Goal: Feedback & Contribution: Contribute content

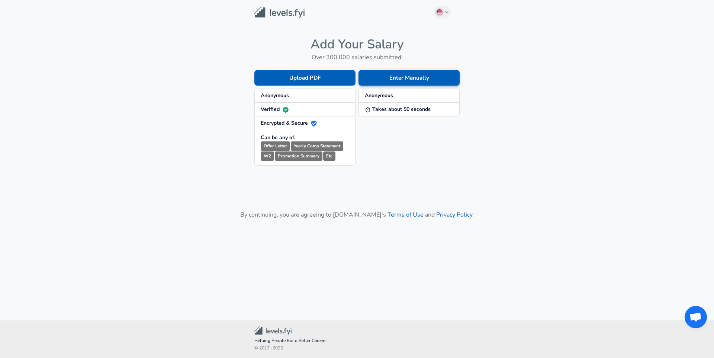
click at [401, 77] on button "Enter Manually" at bounding box center [409, 78] width 101 height 16
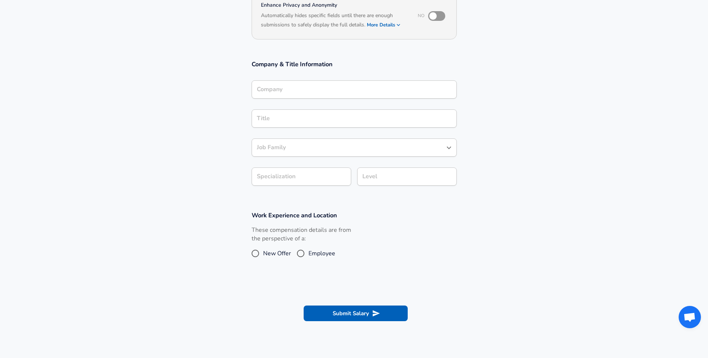
click at [405, 89] on input "Company" at bounding box center [354, 90] width 199 height 12
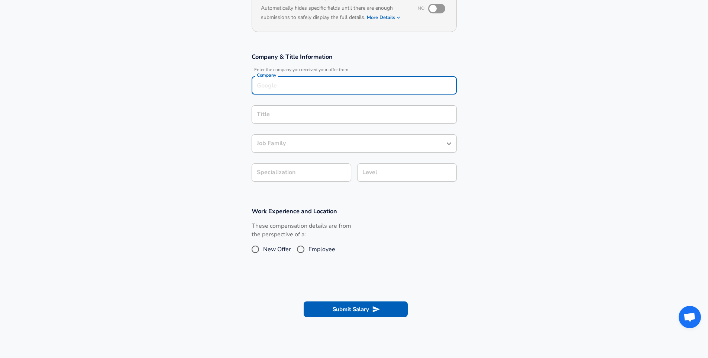
type input "S"
click at [297, 124] on div "Title Title" at bounding box center [354, 115] width 205 height 20
type input "Aethon"
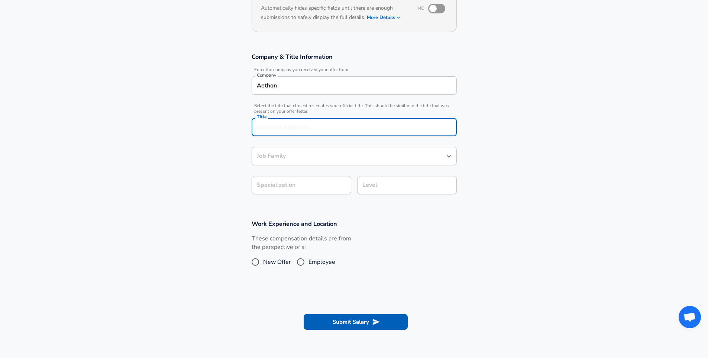
scroll to position [103, 0]
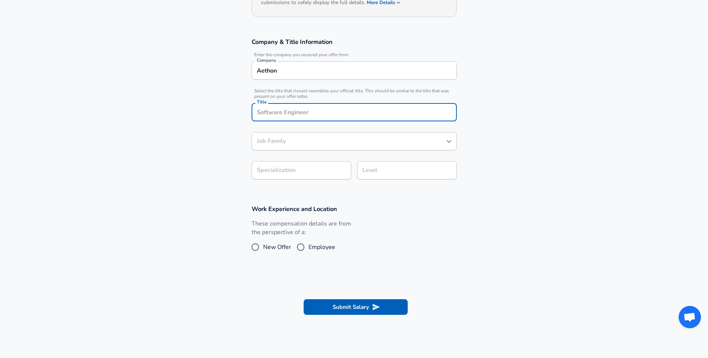
click at [297, 120] on div "Title" at bounding box center [354, 112] width 205 height 18
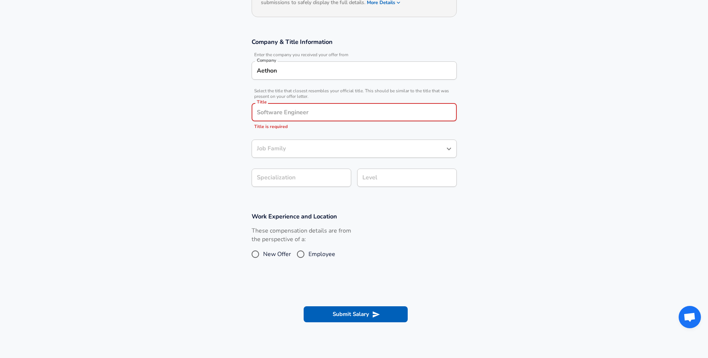
click at [414, 114] on input "Title" at bounding box center [354, 112] width 199 height 12
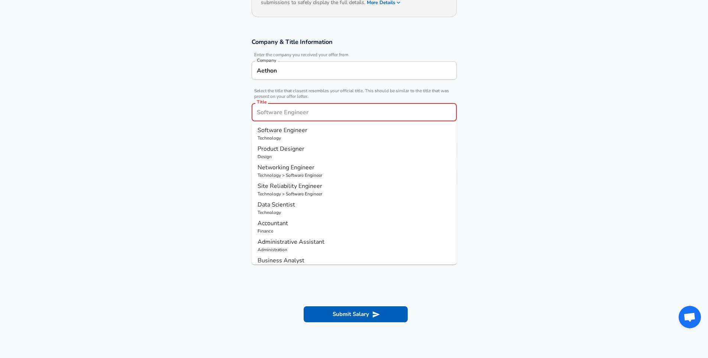
click at [406, 129] on p "Software Engineer" at bounding box center [354, 130] width 193 height 9
type input "Software Engineer"
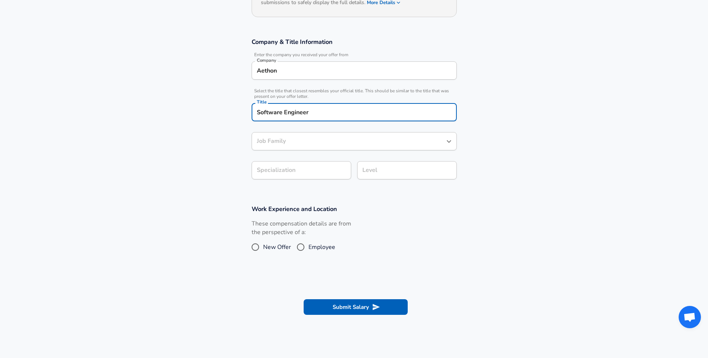
type input "Software Engineer"
click at [337, 168] on icon "button" at bounding box center [339, 170] width 9 height 9
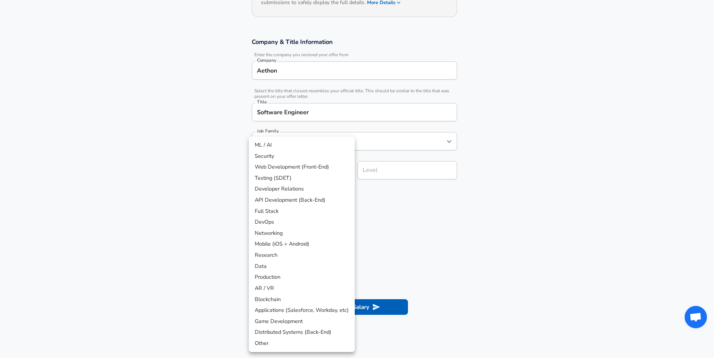
click at [266, 340] on li "Other" at bounding box center [302, 343] width 106 height 11
type input "Other"
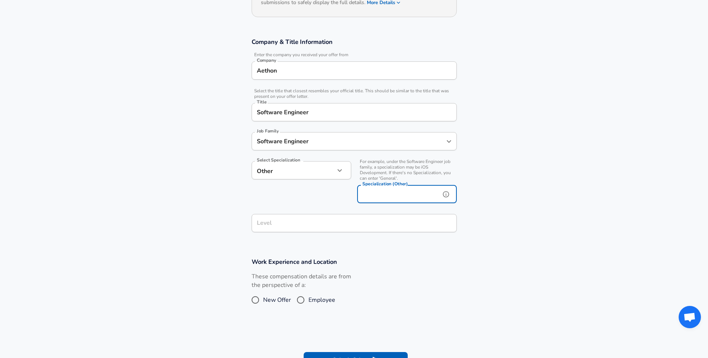
click at [363, 199] on input "Specialization (Other)" at bounding box center [397, 194] width 80 height 18
type input "Robotics"
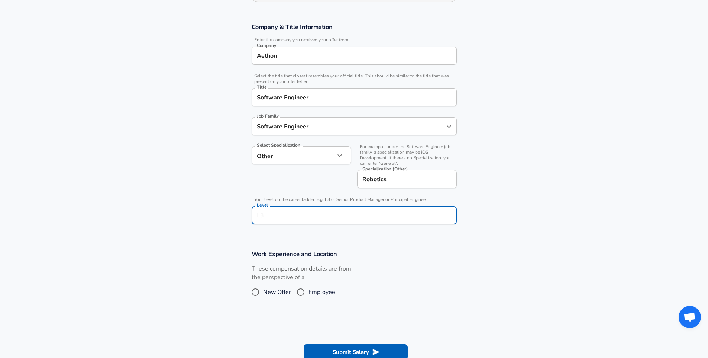
type input "L"
type input "L1"
click at [531, 202] on section "Company & Title Information Enter the company you received your offer from Comp…" at bounding box center [354, 127] width 708 height 227
click at [296, 289] on input "Employee" at bounding box center [301, 292] width 16 height 12
radio input "true"
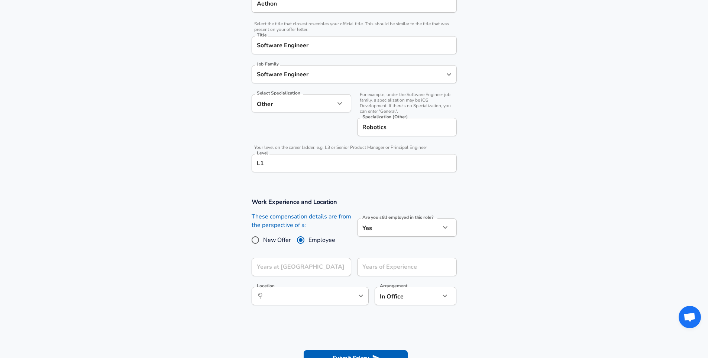
scroll to position [228, 0]
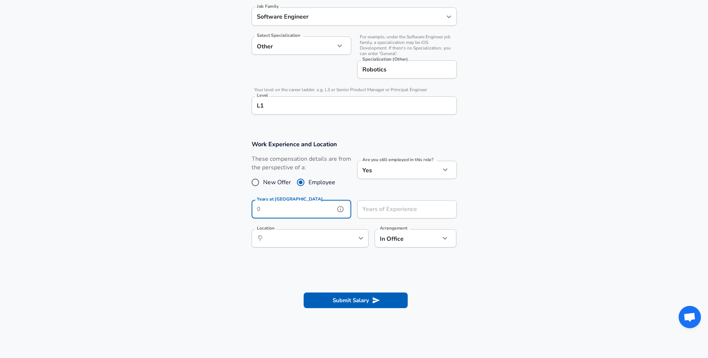
click at [321, 209] on input "Years at [GEOGRAPHIC_DATA]" at bounding box center [293, 209] width 83 height 18
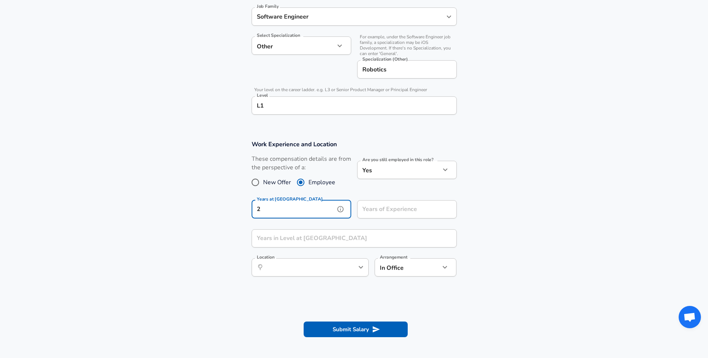
type input "2"
click at [323, 236] on input "Years in Level at [GEOGRAPHIC_DATA]" at bounding box center [346, 238] width 189 height 18
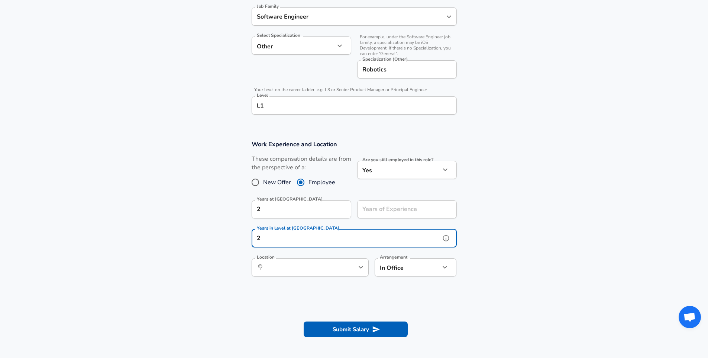
type input "2"
click at [379, 212] on input "Years of Experience" at bounding box center [398, 209] width 83 height 18
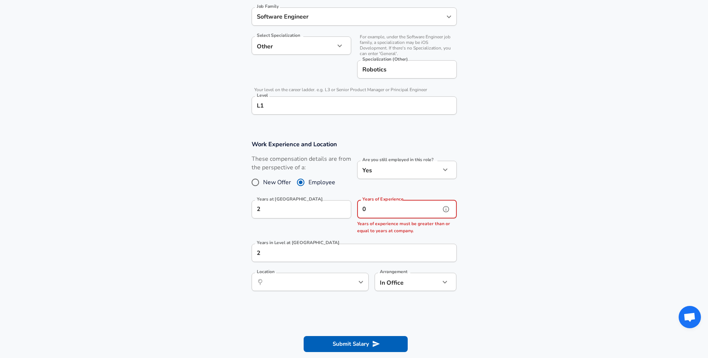
type input "0"
click at [344, 266] on div "Work Experience and Location These compensation details are from the perspectiv…" at bounding box center [354, 218] width 223 height 156
click at [343, 276] on div "​ Location" at bounding box center [310, 282] width 117 height 18
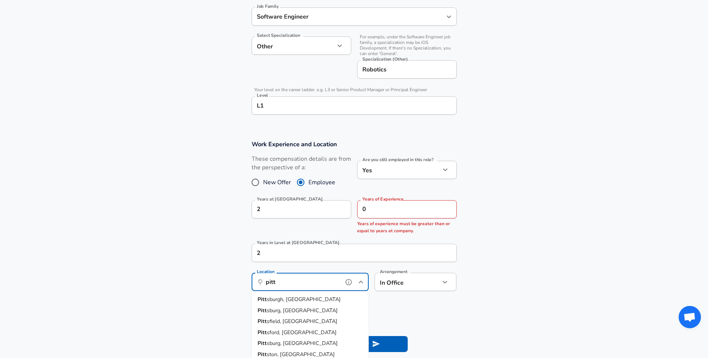
type input "pitt"
click at [402, 206] on input "0" at bounding box center [398, 209] width 83 height 18
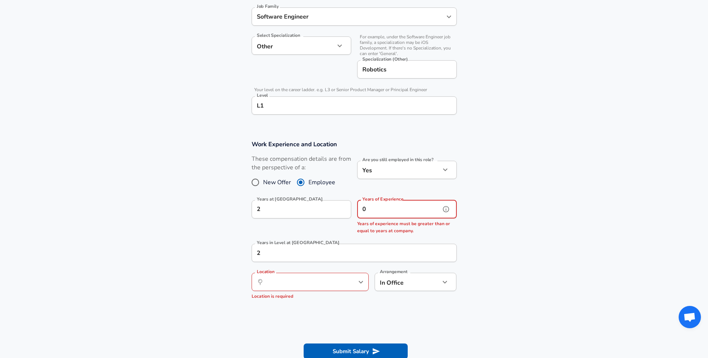
click at [402, 206] on input "0" at bounding box center [398, 209] width 83 height 18
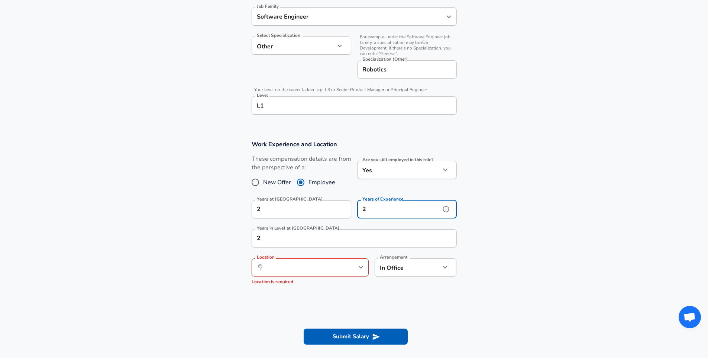
scroll to position [0, 0]
type input "2"
click at [332, 264] on input "Location" at bounding box center [302, 267] width 76 height 12
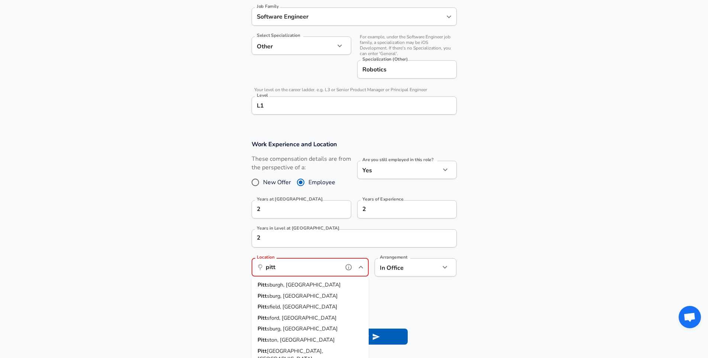
click at [319, 285] on li "Pitt sburgh, [GEOGRAPHIC_DATA]" at bounding box center [310, 284] width 117 height 11
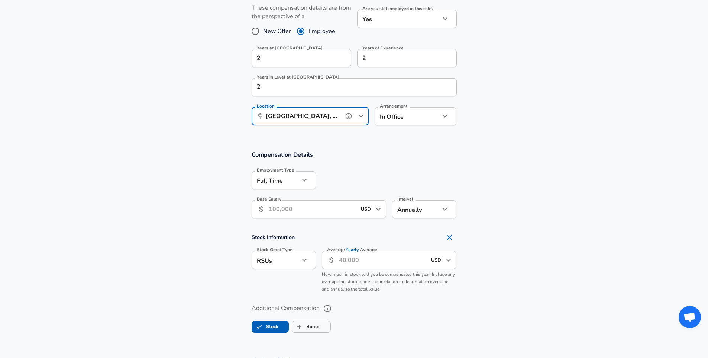
scroll to position [434, 0]
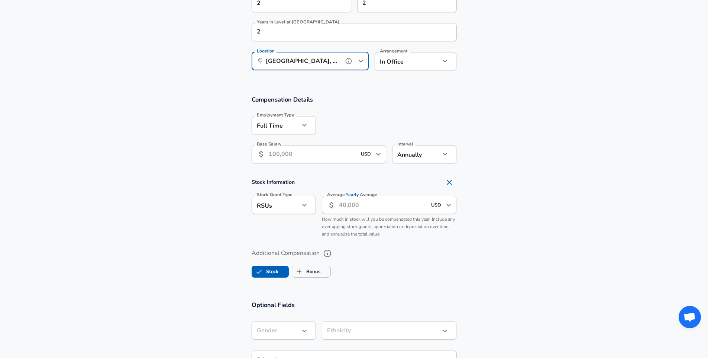
type input "[GEOGRAPHIC_DATA], [GEOGRAPHIC_DATA]"
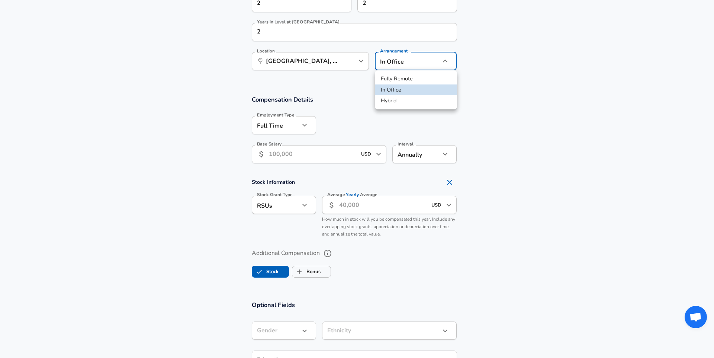
click at [398, 97] on li "Hybrid" at bounding box center [416, 100] width 82 height 11
type input "hybrid"
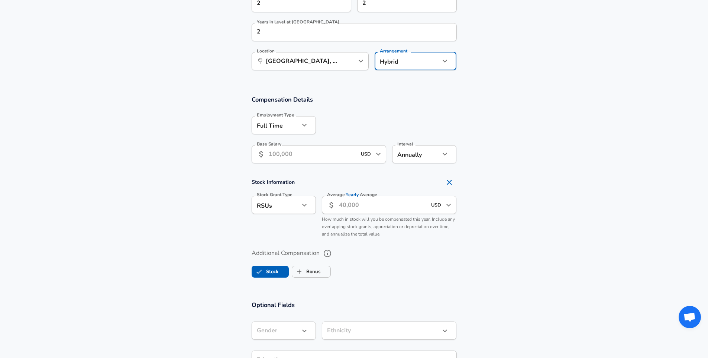
click at [306, 162] on input "Base Salary" at bounding box center [313, 154] width 88 height 18
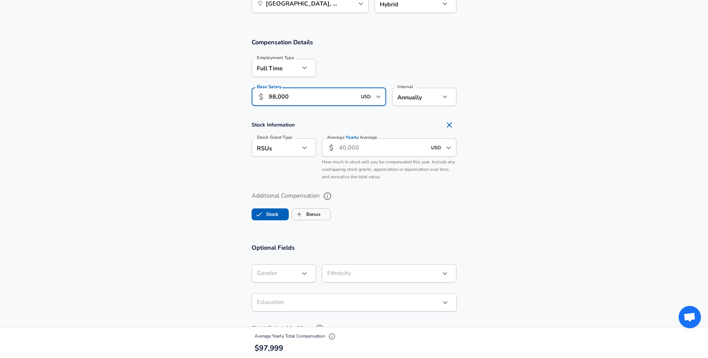
scroll to position [502, 0]
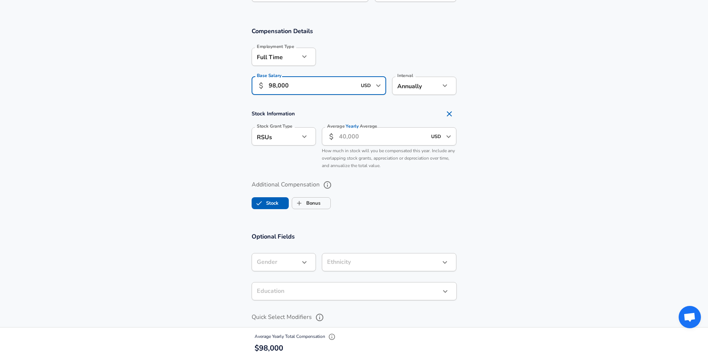
type input "98,000"
click at [449, 113] on icon "Remove Section" at bounding box center [449, 113] width 5 height 5
checkbox input "false"
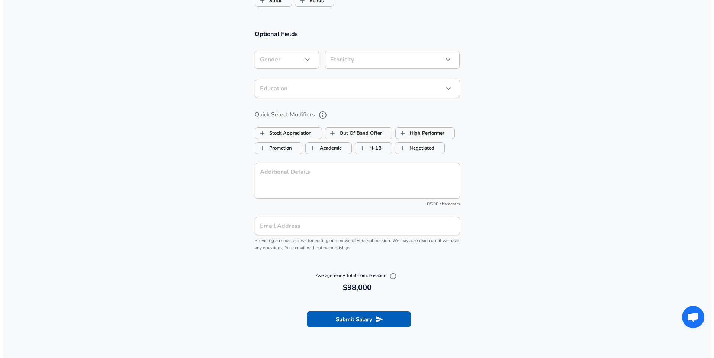
scroll to position [710, 0]
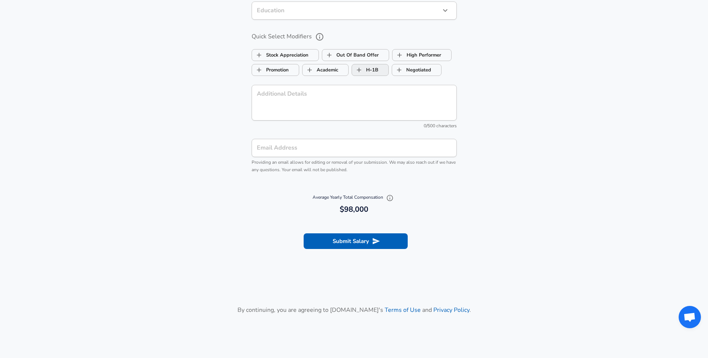
click at [369, 70] on label "H-1B" at bounding box center [365, 70] width 26 height 14
checkbox input "true"
click at [433, 74] on span "Negotiated" at bounding box center [416, 70] width 49 height 14
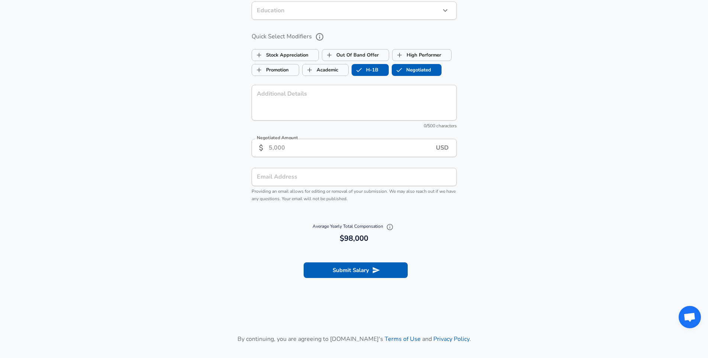
click at [409, 71] on label "Negotiated" at bounding box center [411, 70] width 39 height 14
checkbox input "false"
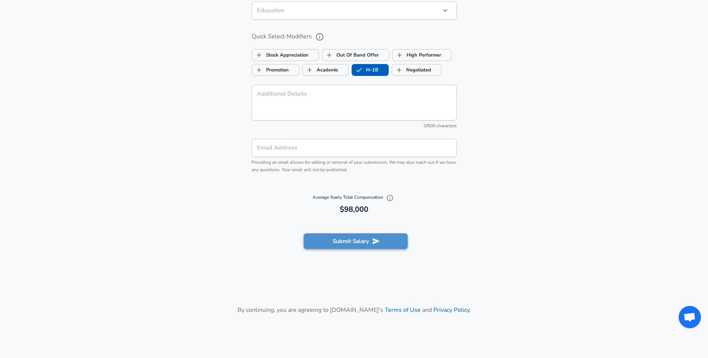
click at [370, 242] on button "Submit Salary" at bounding box center [356, 241] width 104 height 16
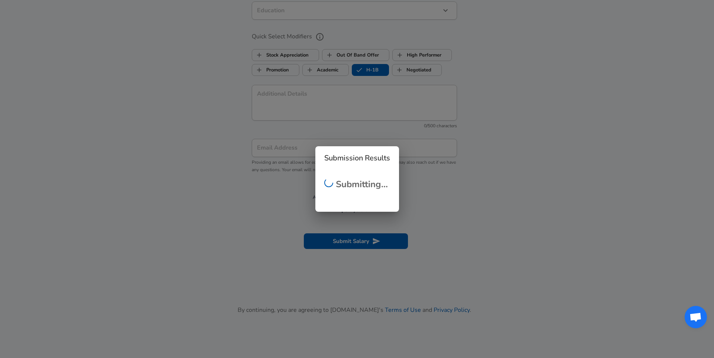
scroll to position [153, 0]
